Goal: Navigation & Orientation: Understand site structure

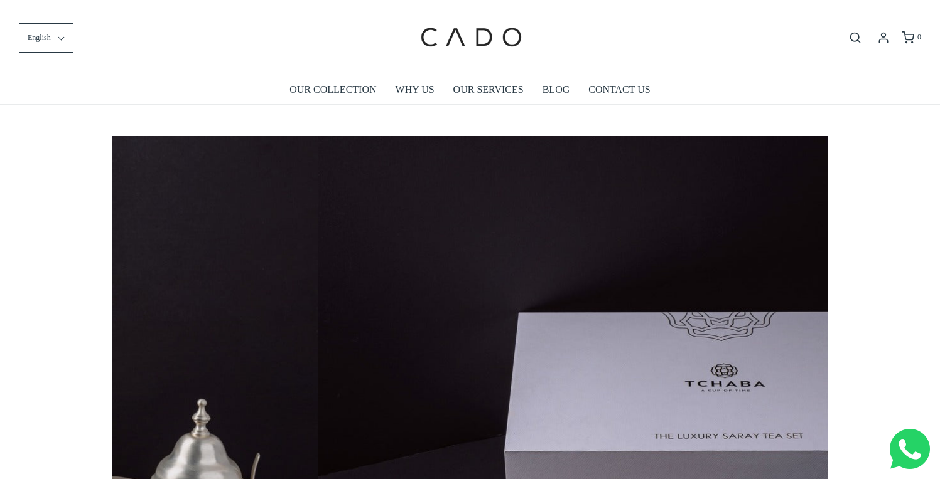
scroll to position [0, 4293]
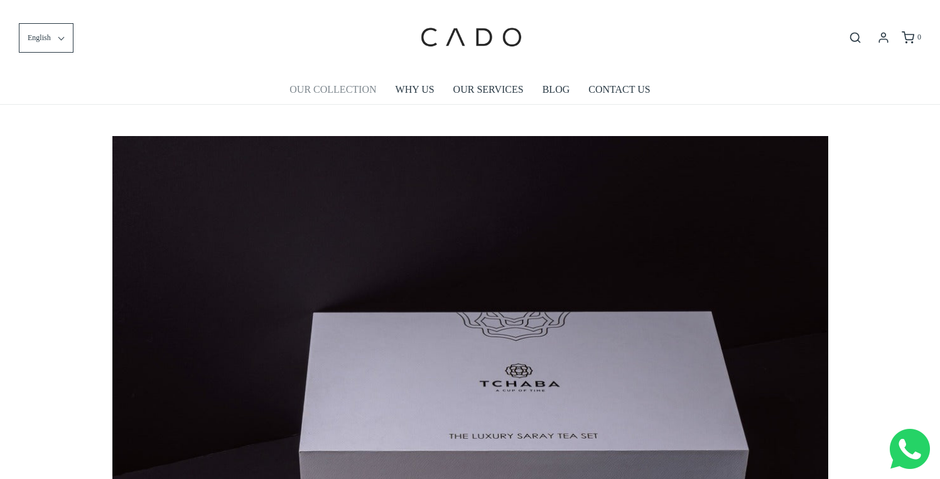
click at [345, 87] on link "OUR COLLECTION" at bounding box center [332, 89] width 87 height 29
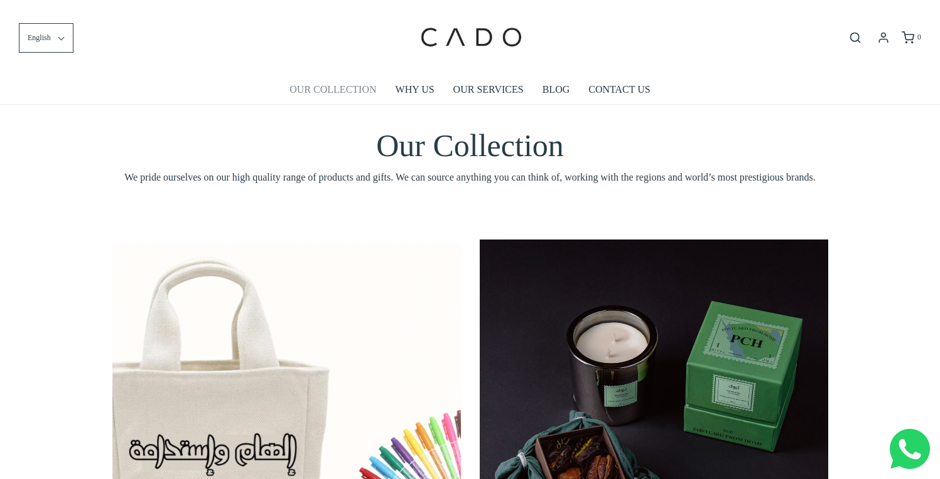
click at [346, 86] on link "OUR COLLECTION" at bounding box center [332, 89] width 87 height 29
click at [406, 87] on link "WHY US" at bounding box center [414, 89] width 39 height 29
